Goal: Transaction & Acquisition: Purchase product/service

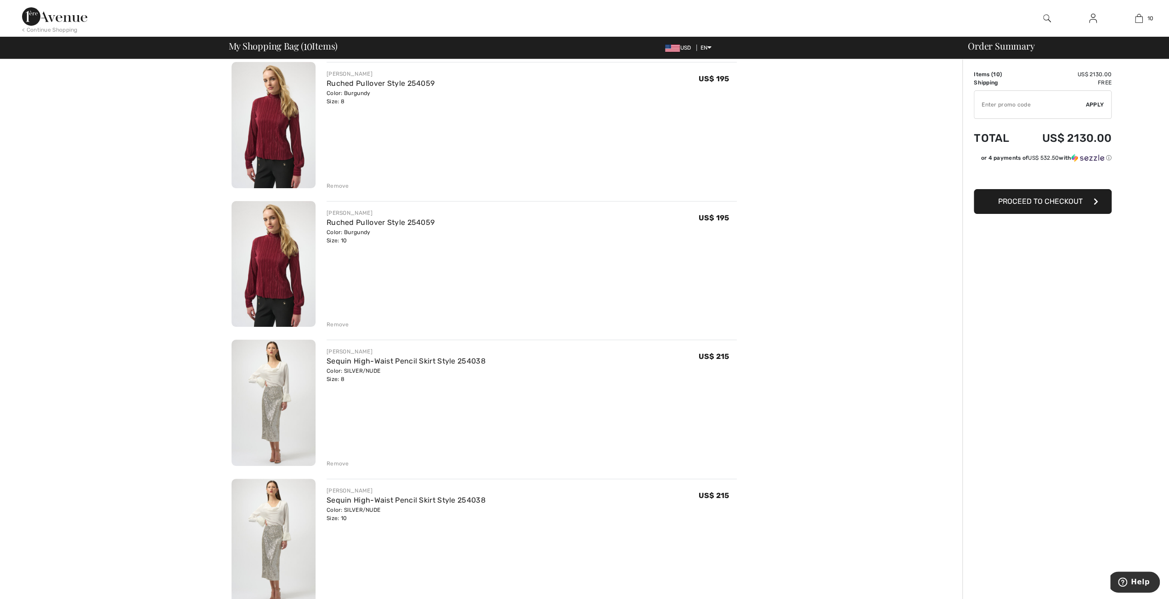
scroll to position [138, 0]
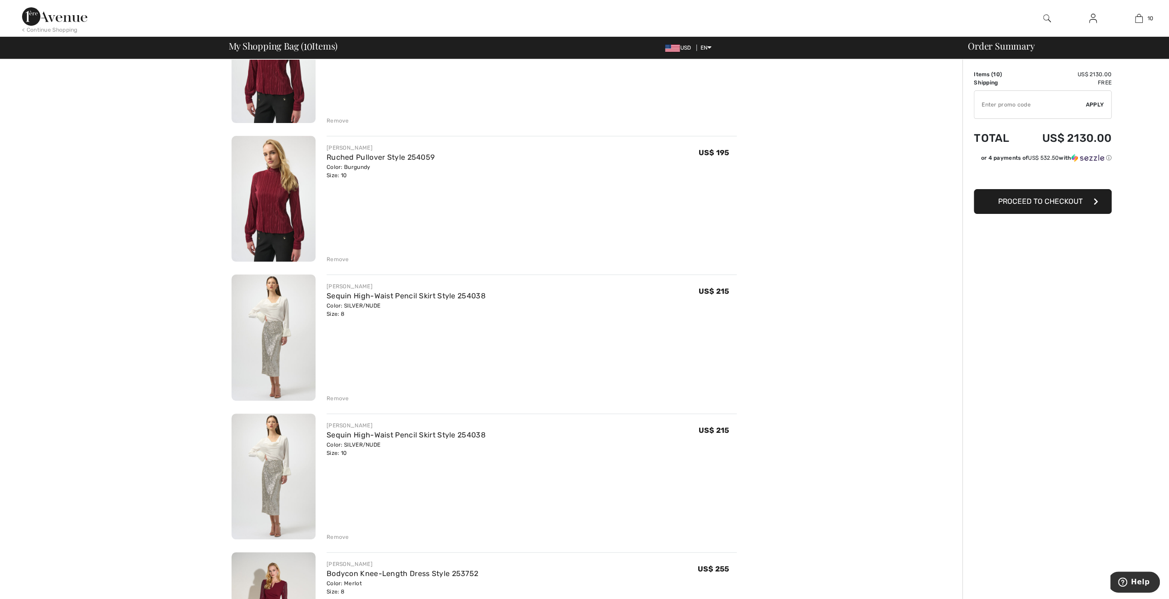
click at [276, 96] on img at bounding box center [273, 60] width 84 height 126
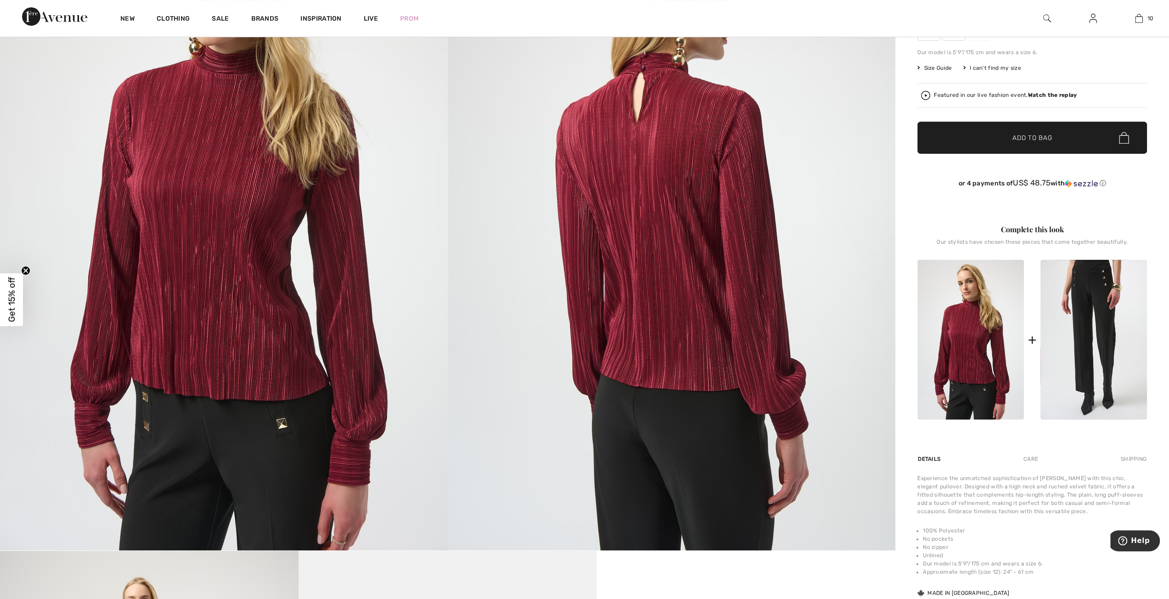
scroll to position [184, 0]
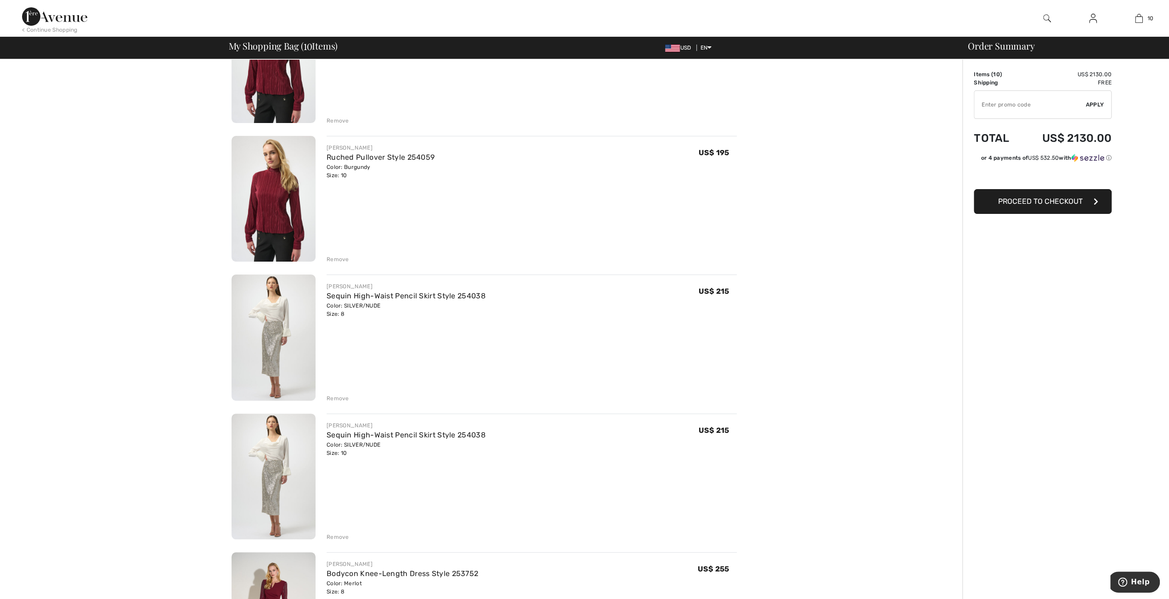
click at [275, 334] on img at bounding box center [273, 338] width 84 height 126
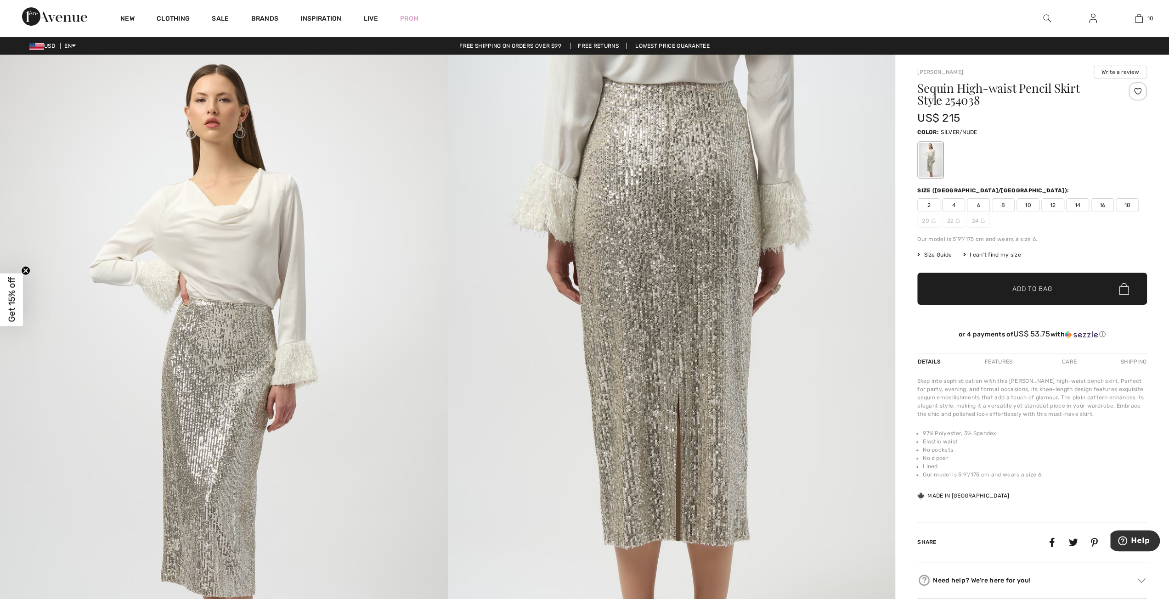
scroll to position [92, 0]
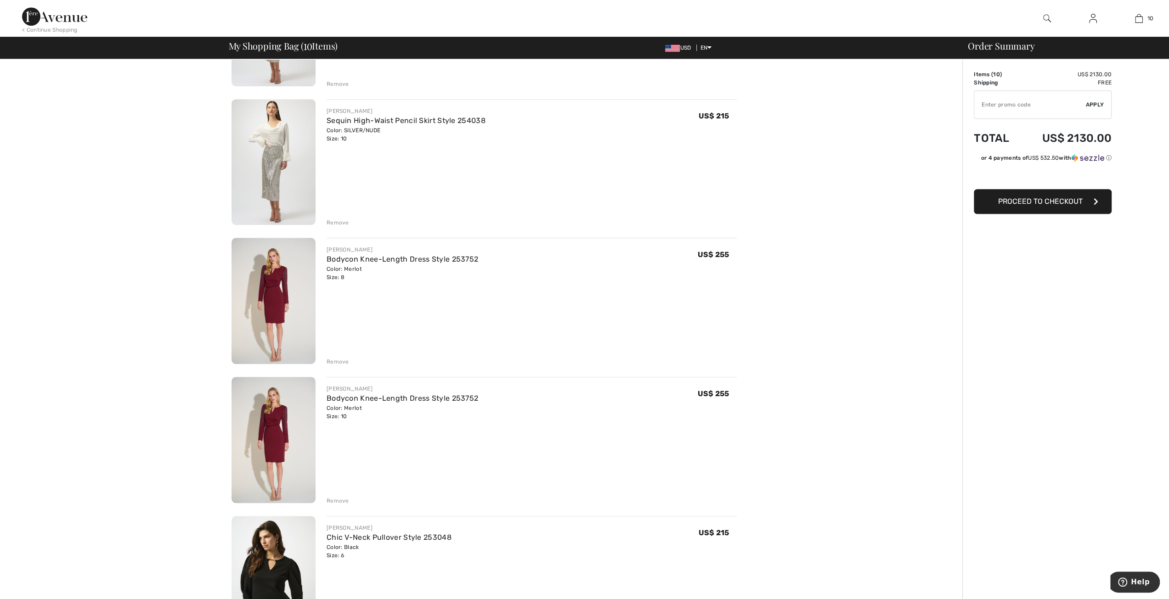
scroll to position [459, 0]
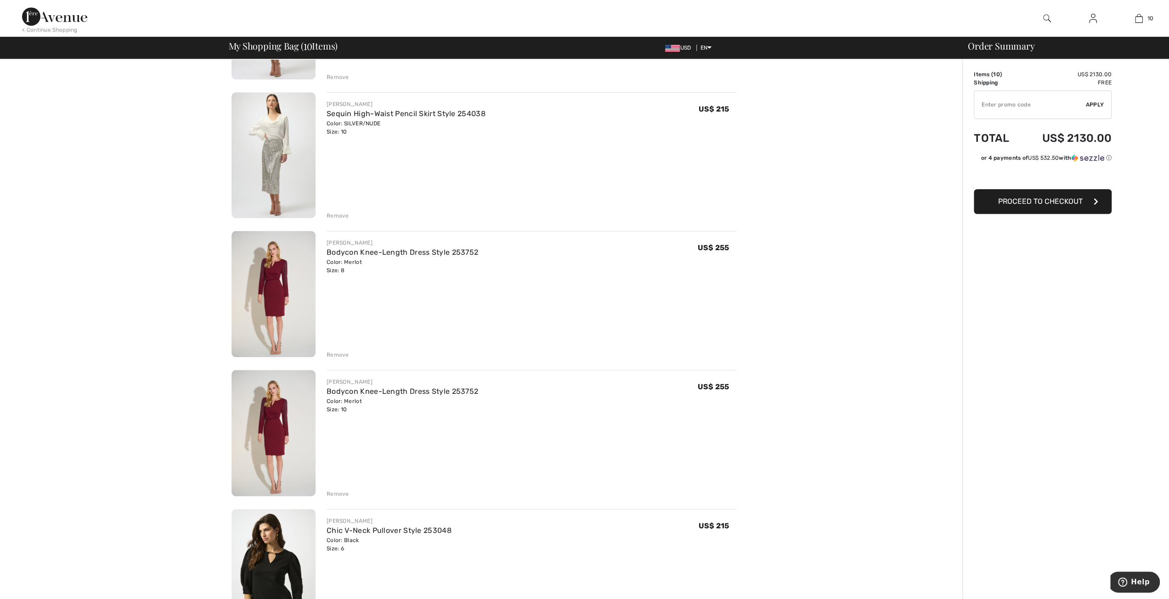
click at [274, 305] on img at bounding box center [273, 294] width 84 height 126
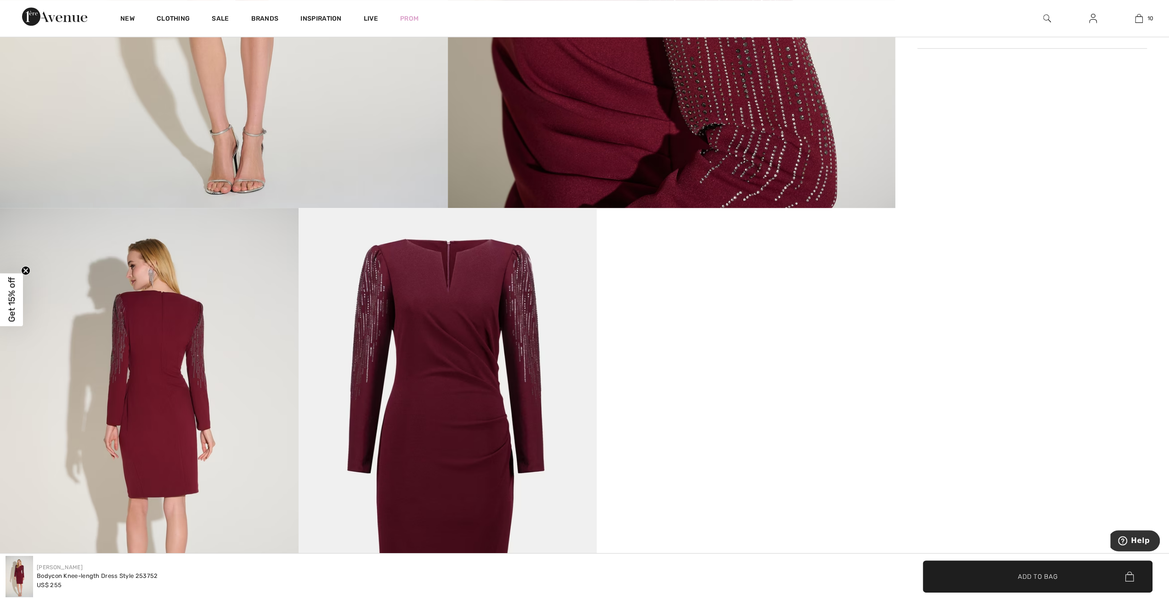
scroll to position [597, 0]
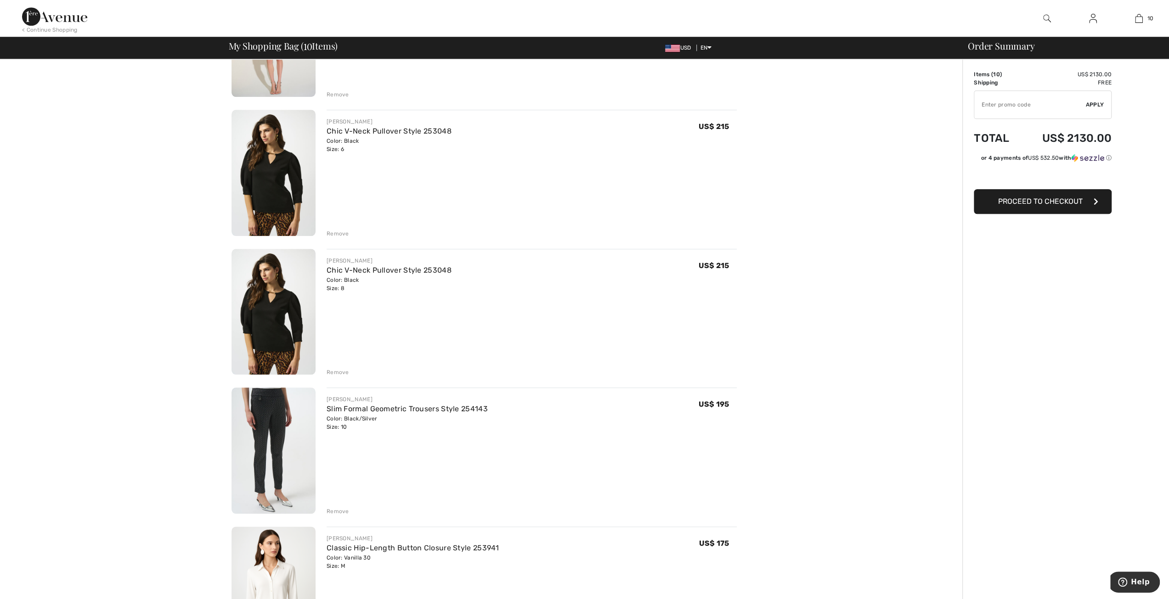
scroll to position [965, 0]
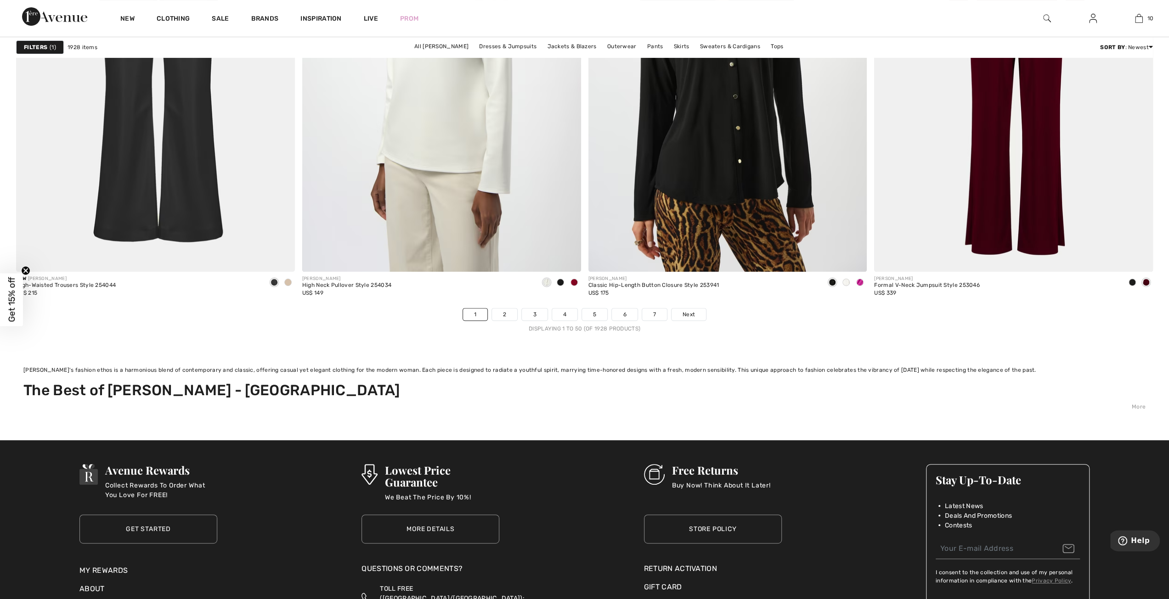
scroll to position [7303, 0]
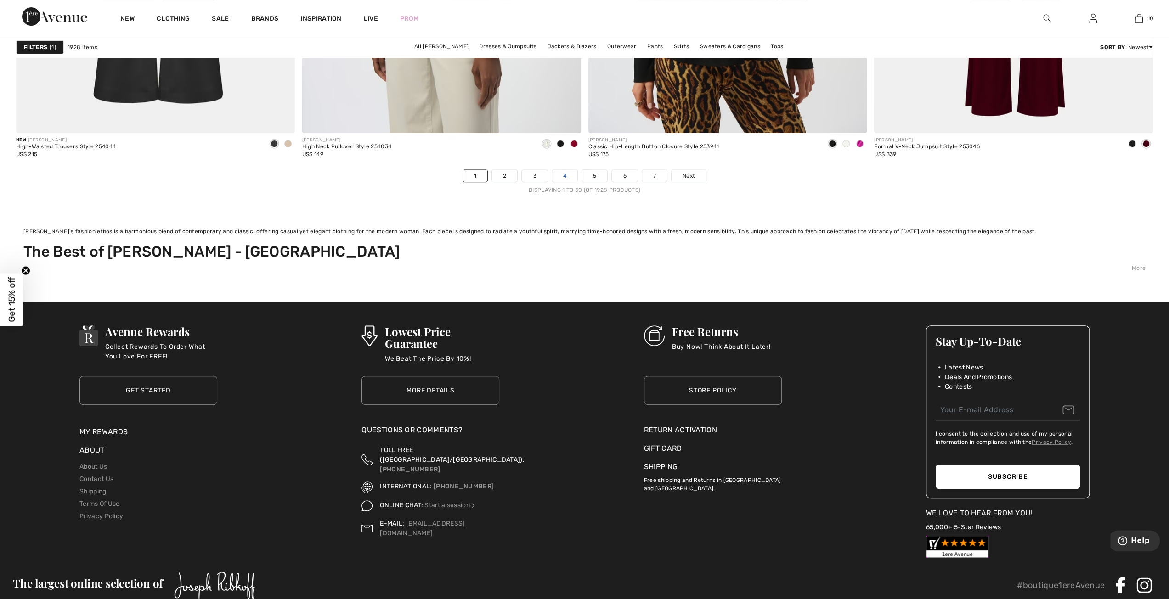
click at [562, 176] on link "4" at bounding box center [564, 176] width 25 height 12
click at [502, 173] on link "2" at bounding box center [504, 176] width 25 height 12
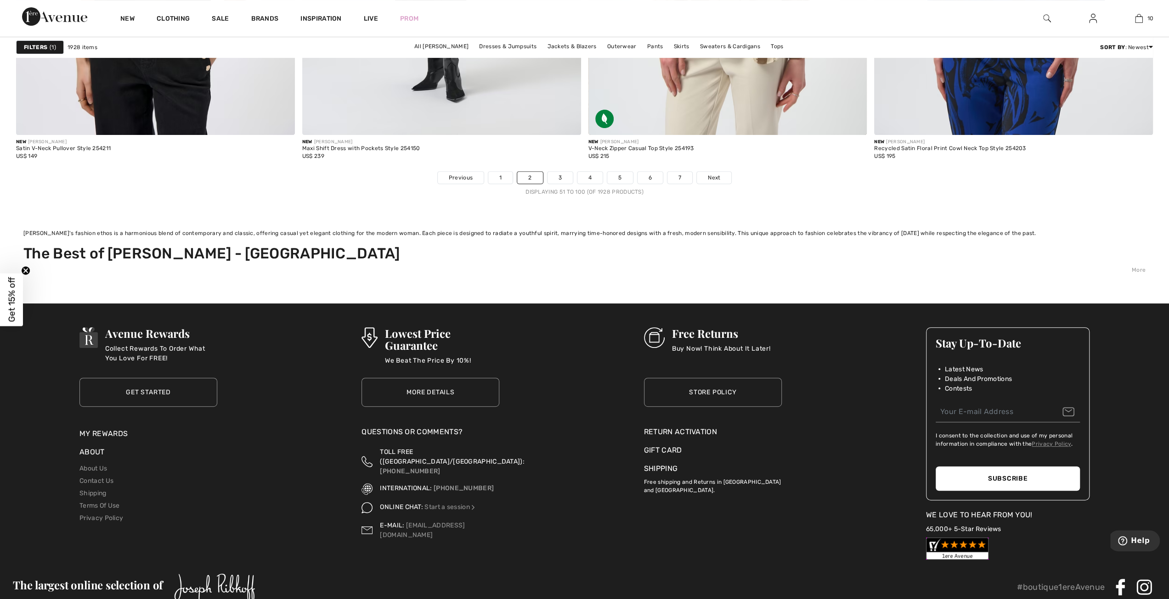
scroll to position [7303, 0]
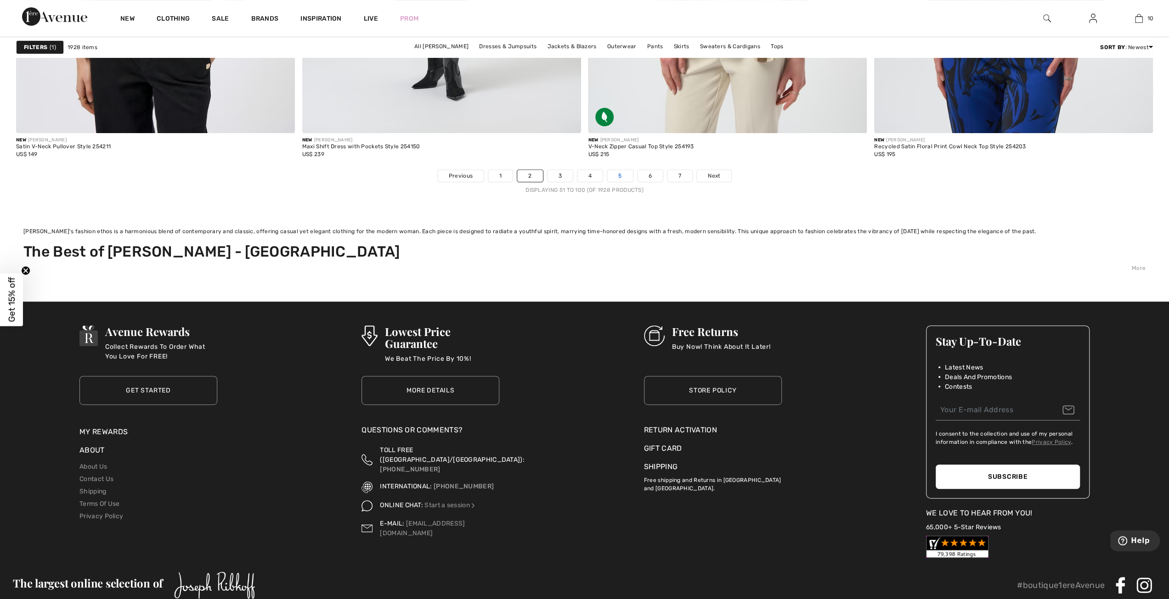
click at [616, 173] on link "5" at bounding box center [619, 176] width 25 height 12
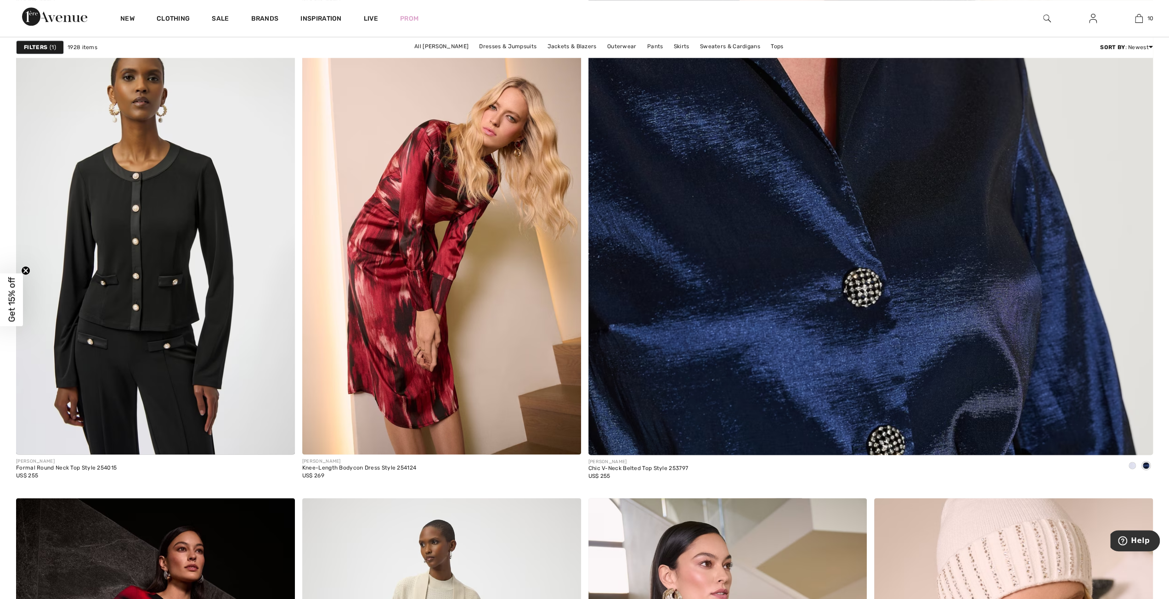
scroll to position [827, 0]
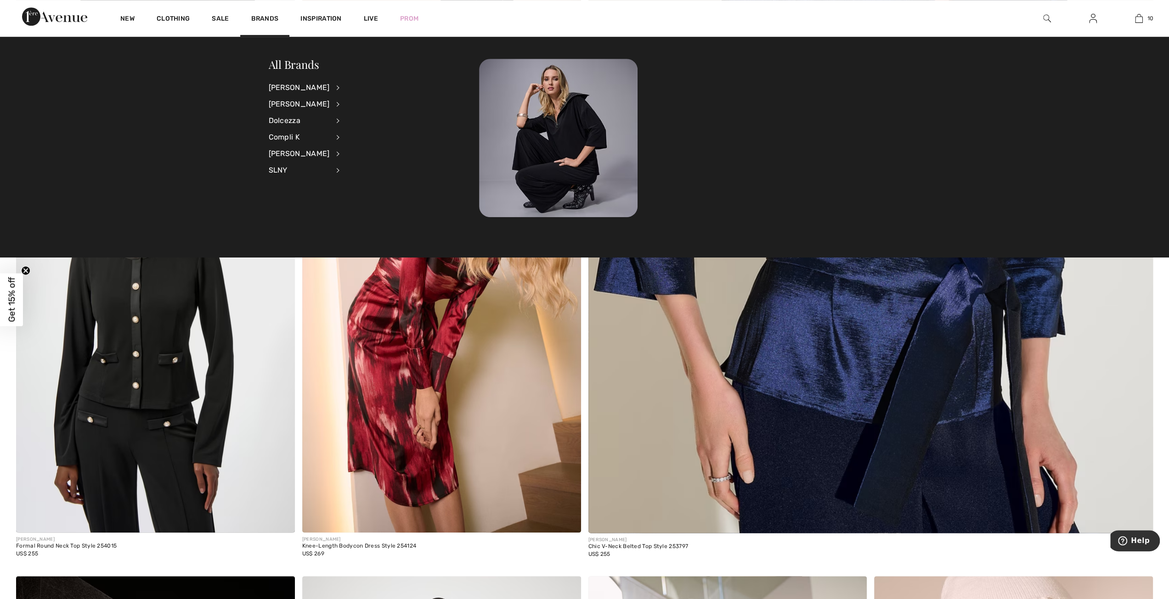
click at [328, 84] on li "Joseph Ribkoff View All Accessories Dresses & Jumpsuits Jackets & Blazers Outer…" at bounding box center [310, 87] width 83 height 17
click at [316, 85] on div "[PERSON_NAME]" at bounding box center [299, 87] width 61 height 17
click at [364, 131] on link "Jackets & Blazers" at bounding box center [386, 132] width 71 height 15
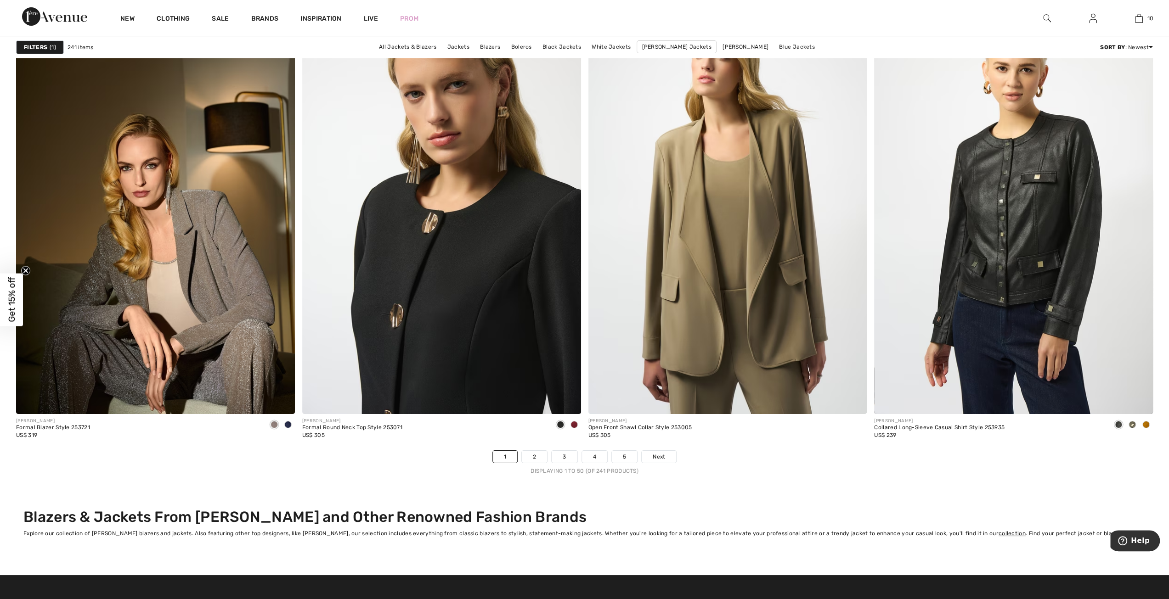
scroll to position [6752, 0]
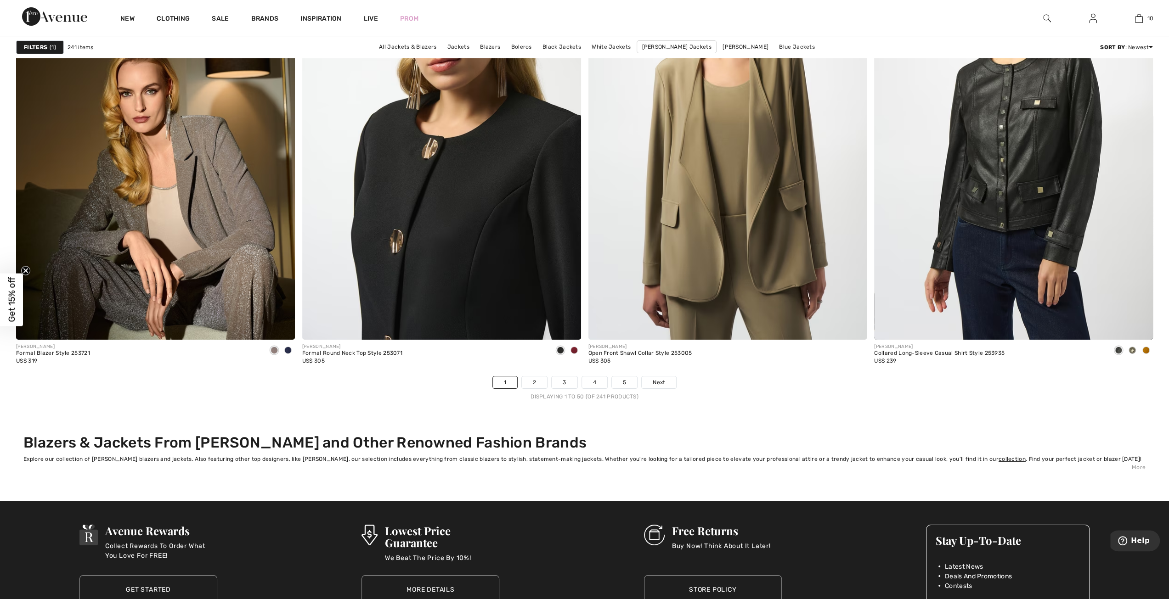
click at [476, 192] on img at bounding box center [441, 131] width 279 height 418
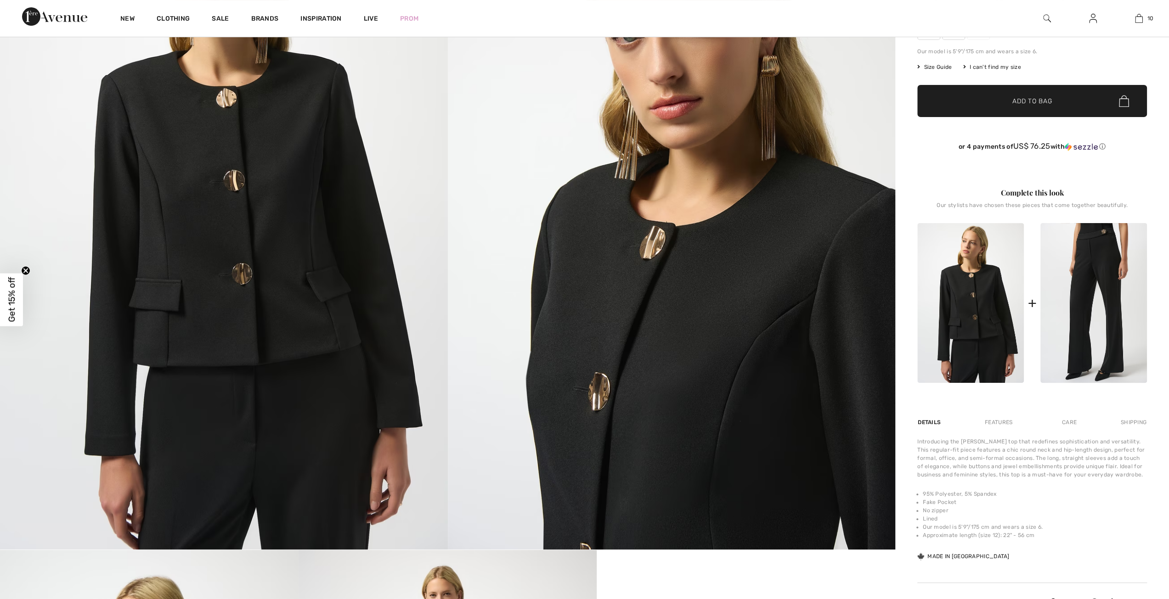
scroll to position [184, 0]
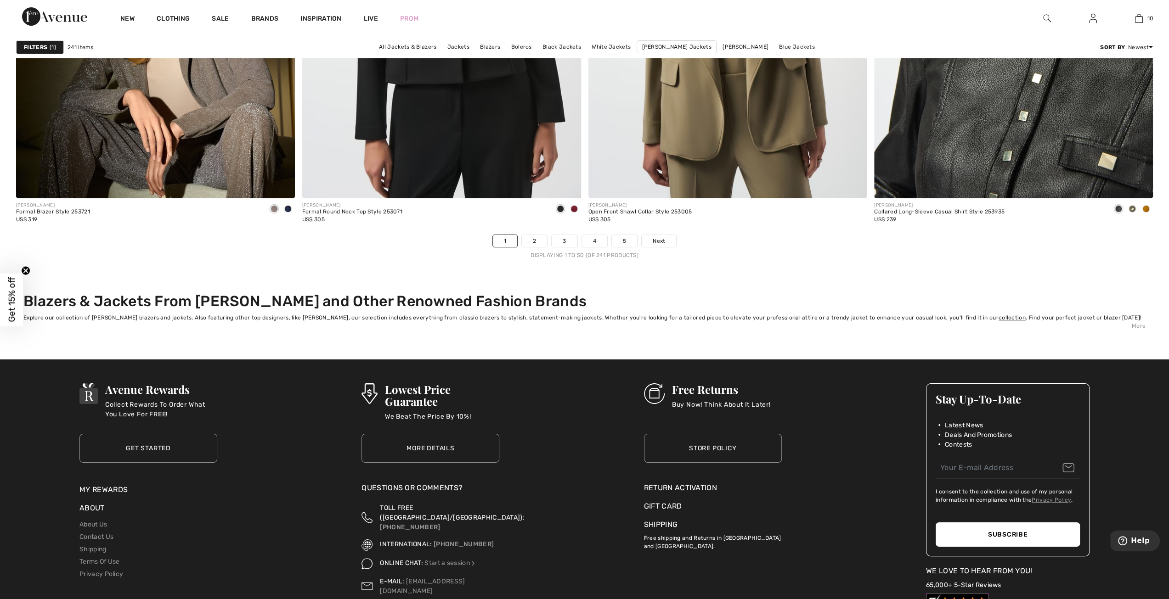
scroll to position [6752, 0]
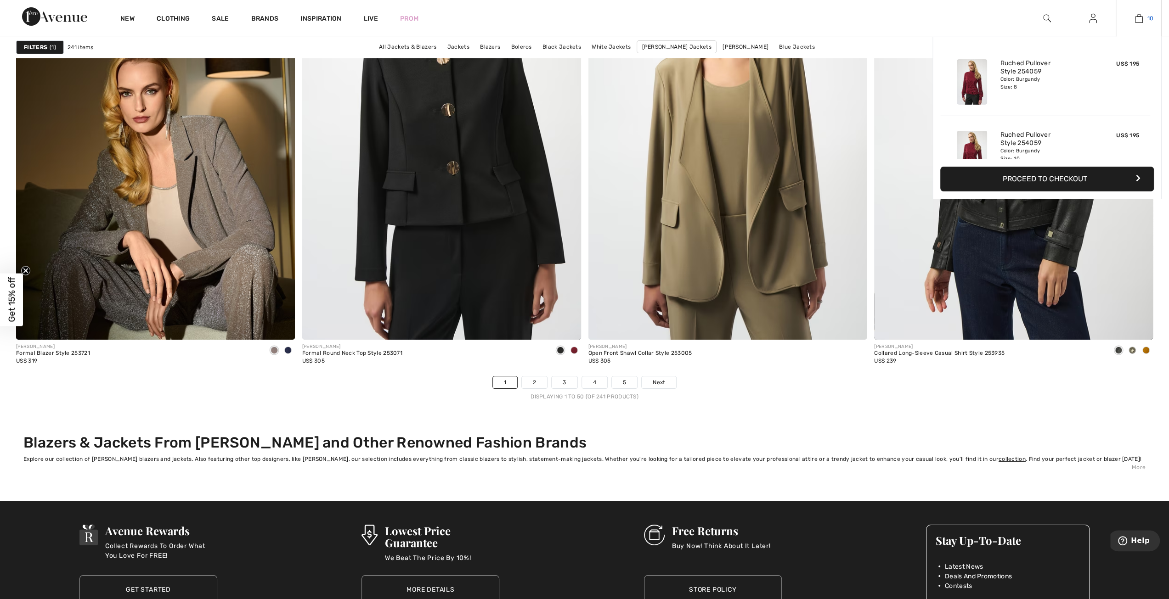
click at [1141, 21] on img at bounding box center [1139, 18] width 8 height 11
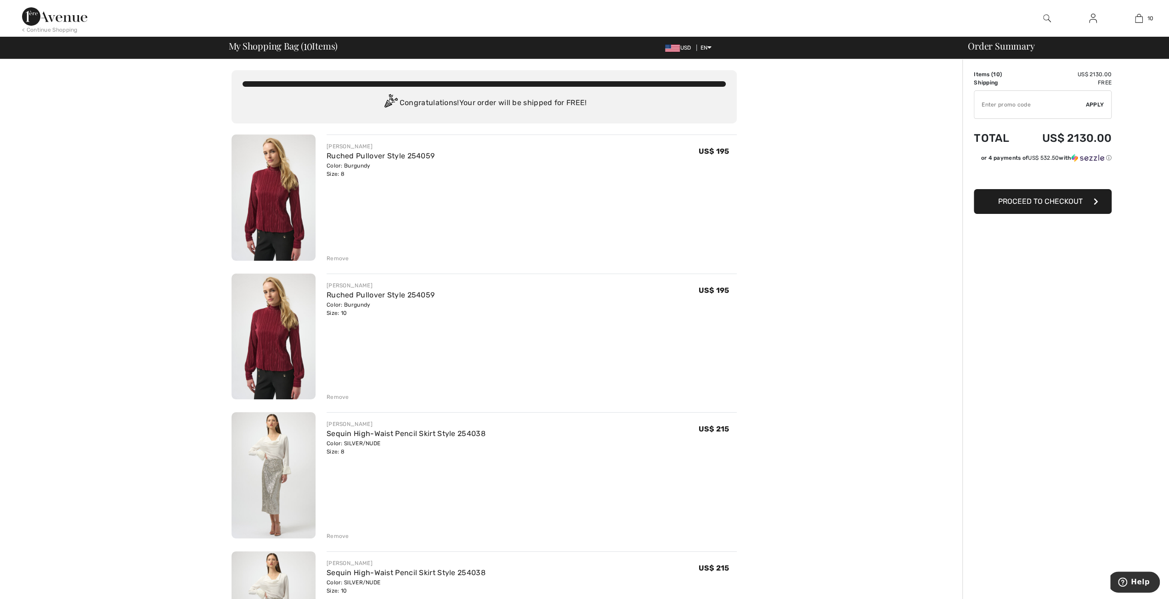
click at [272, 216] on img at bounding box center [273, 198] width 84 height 126
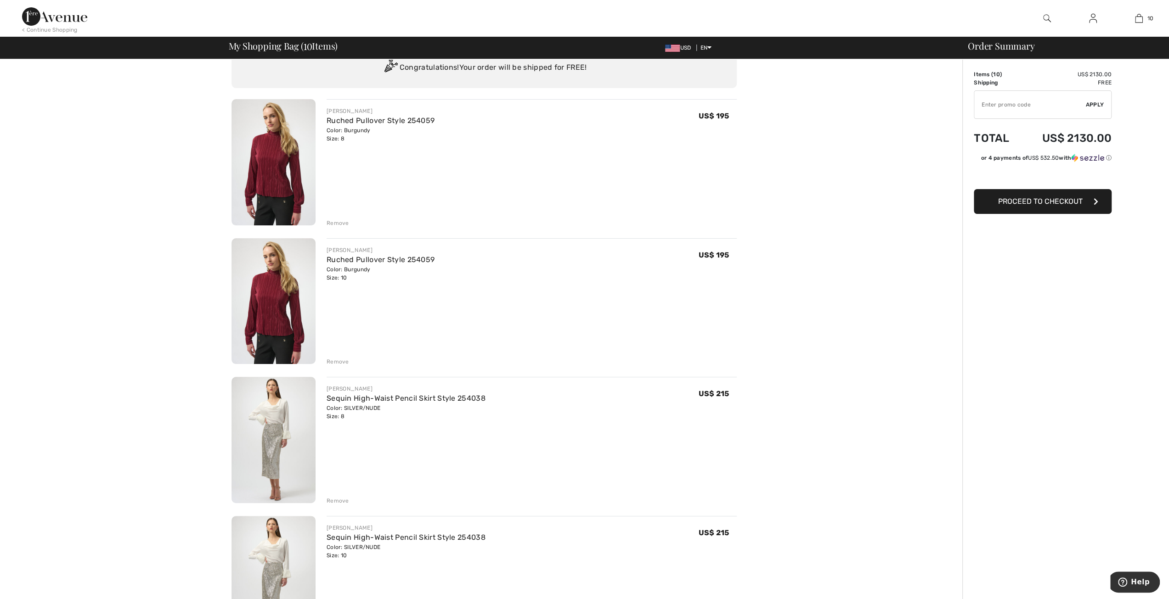
scroll to position [184, 0]
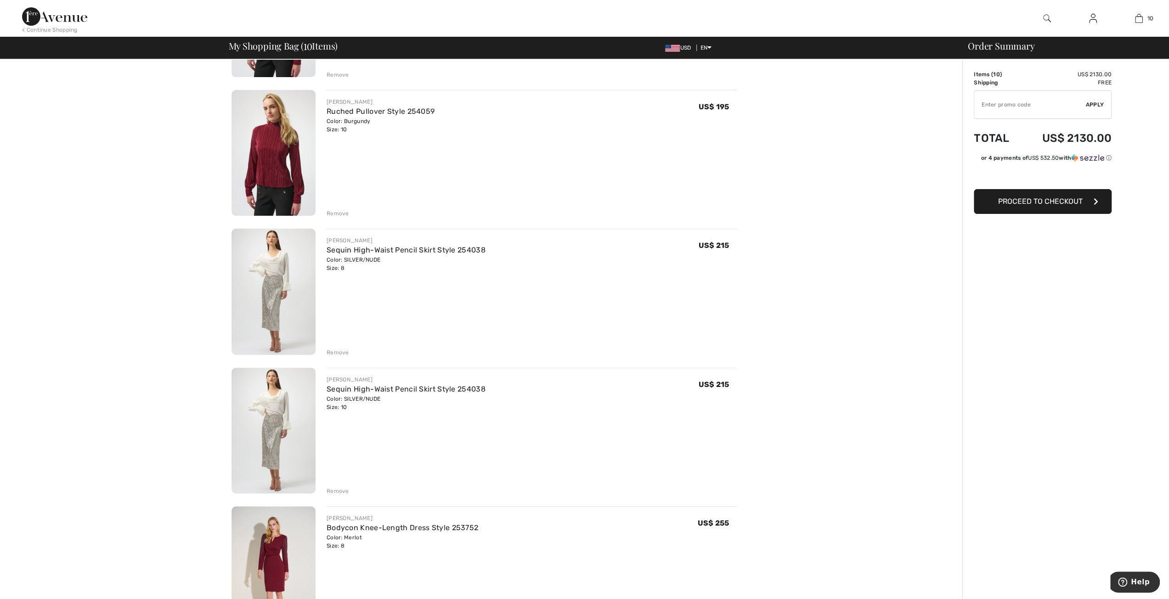
click at [268, 316] on img at bounding box center [273, 292] width 84 height 126
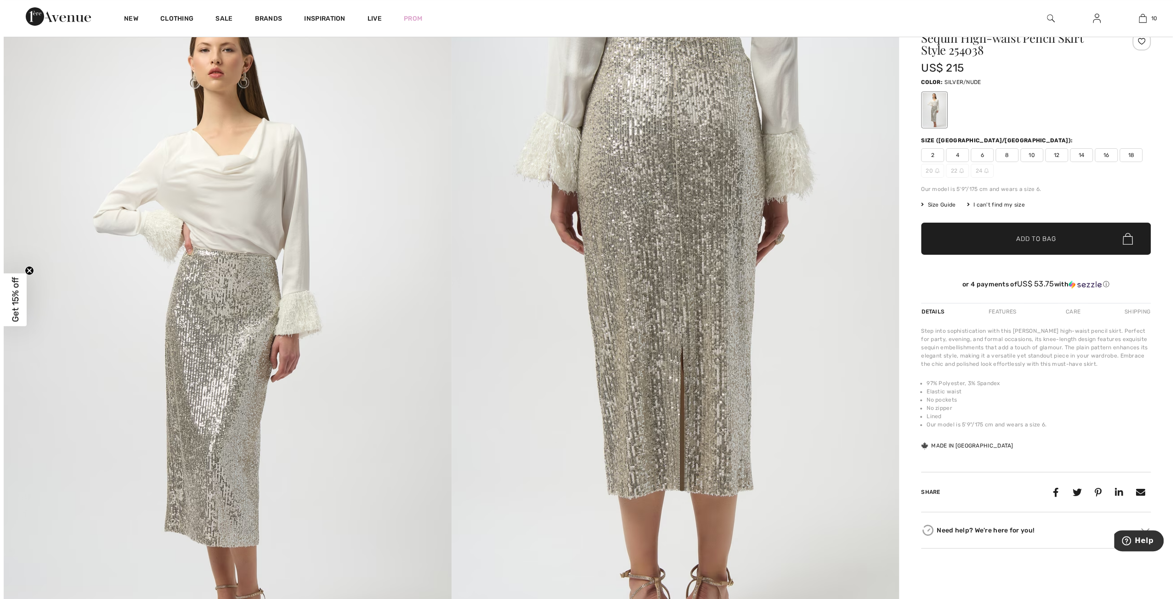
scroll to position [138, 0]
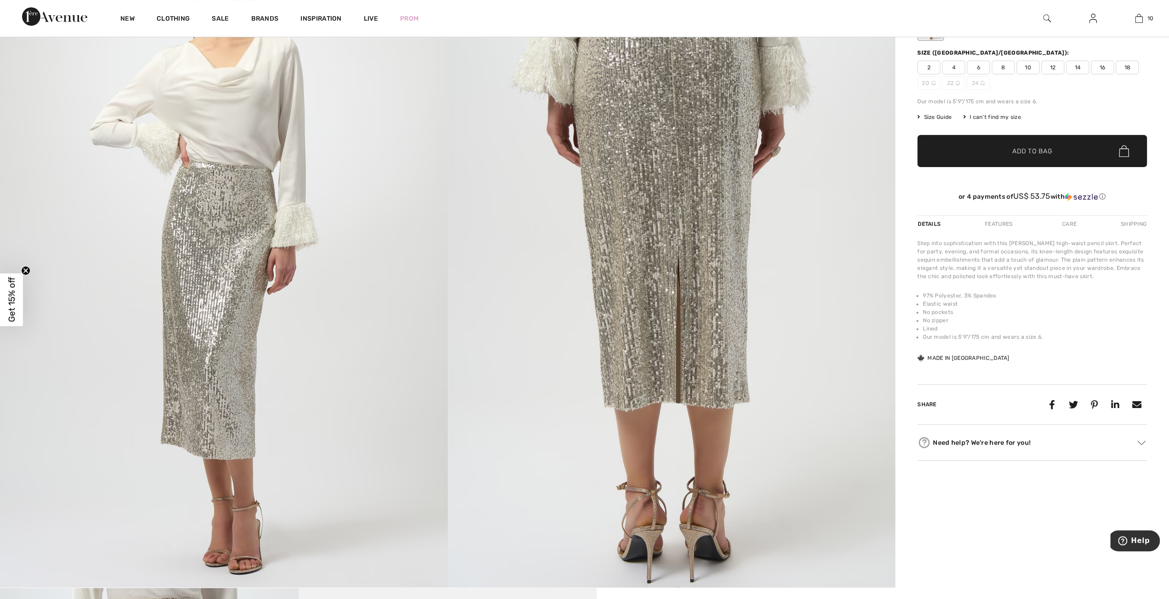
click at [243, 309] on img at bounding box center [224, 252] width 448 height 671
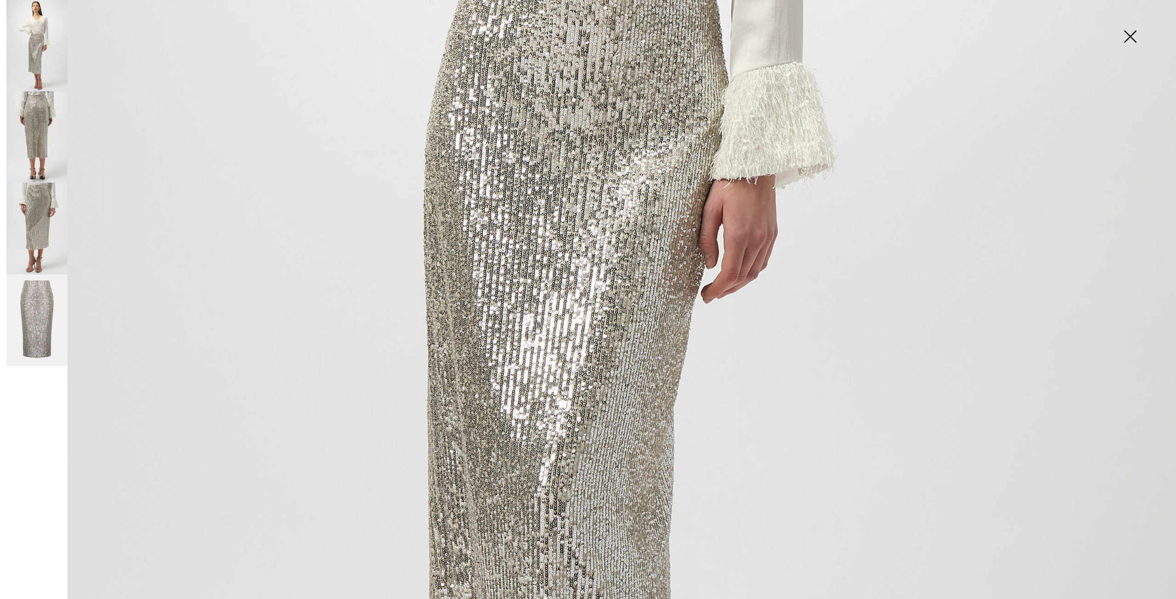
scroll to position [965, 0]
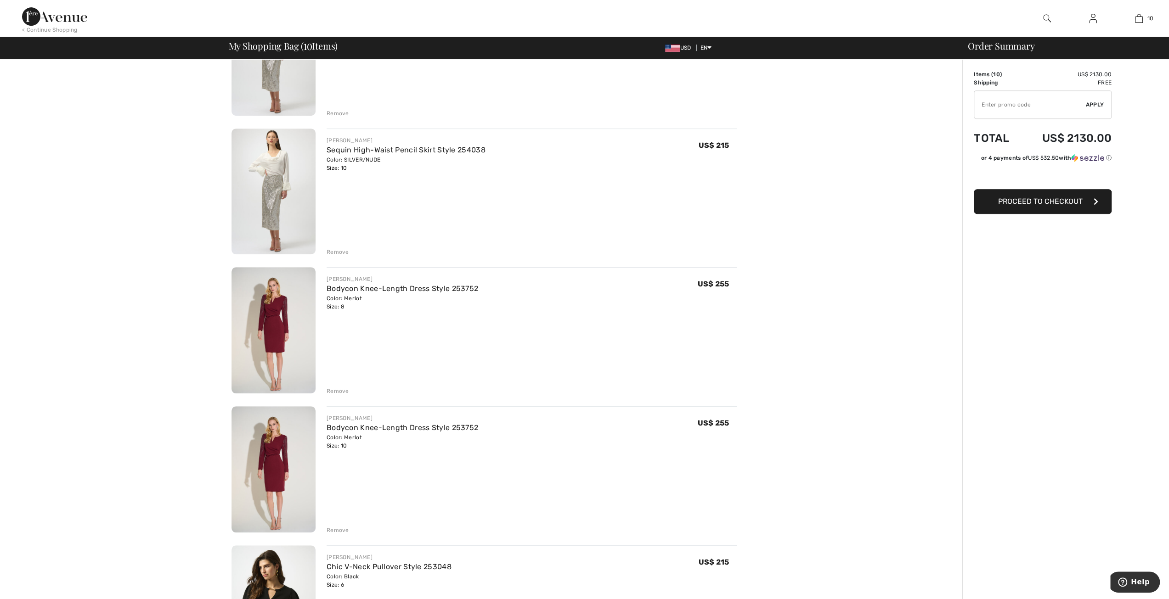
scroll to position [459, 0]
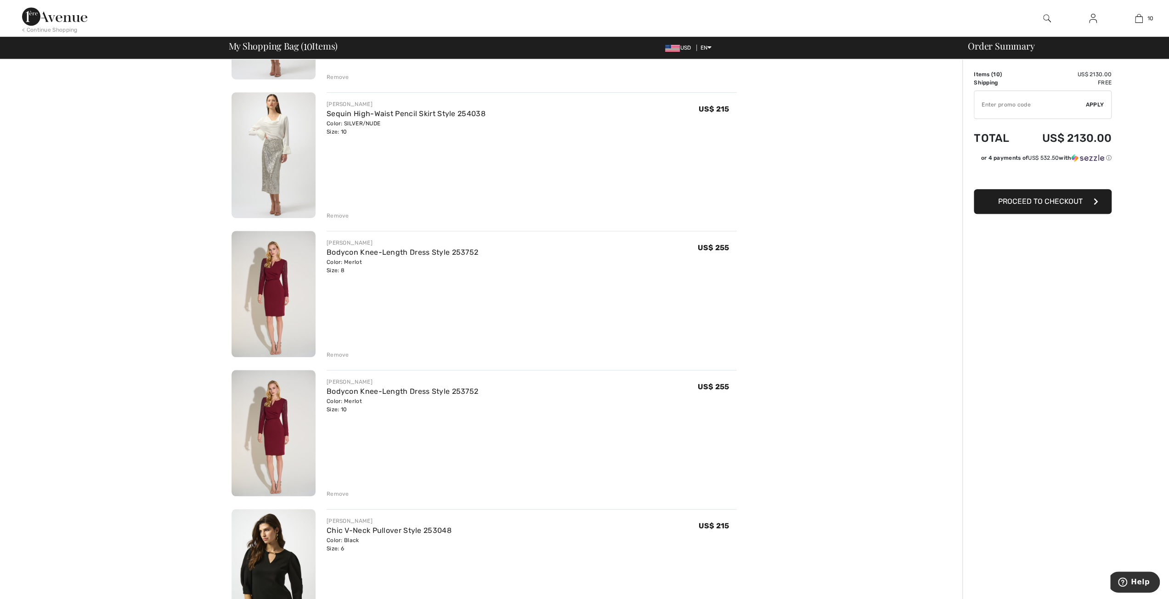
click at [272, 291] on img at bounding box center [273, 294] width 84 height 126
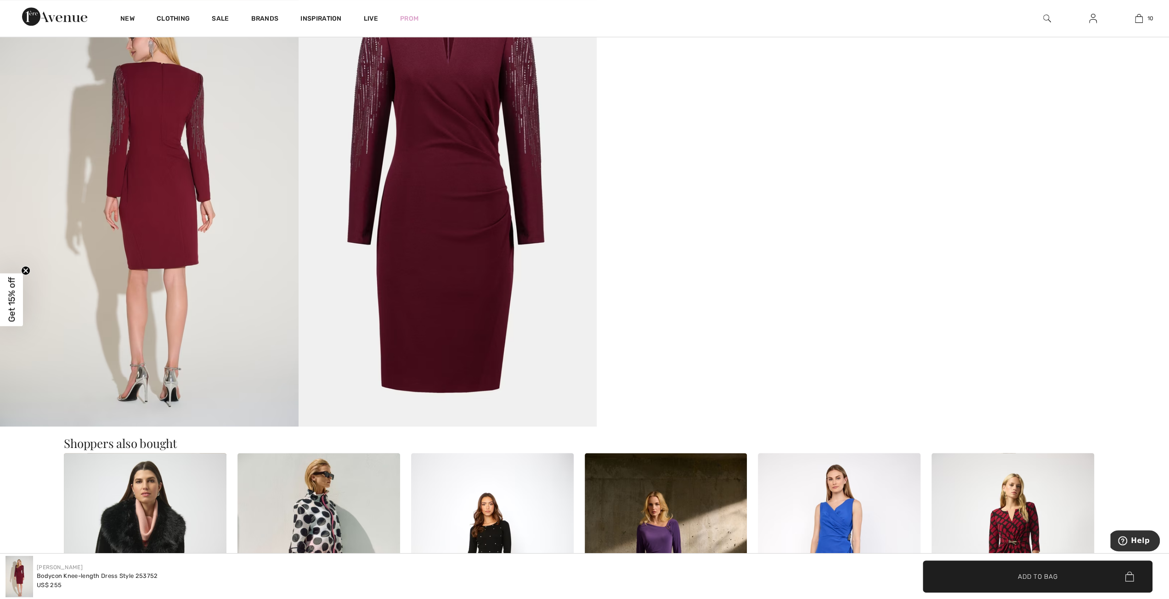
scroll to position [827, 0]
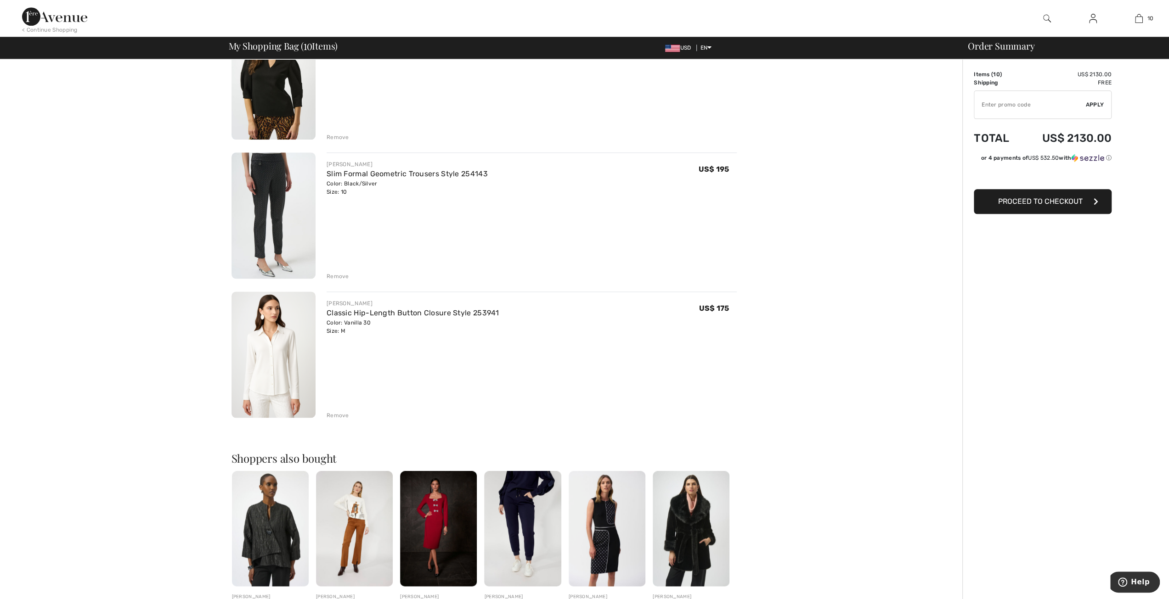
scroll to position [1194, 0]
